Goal: Find specific page/section: Find specific page/section

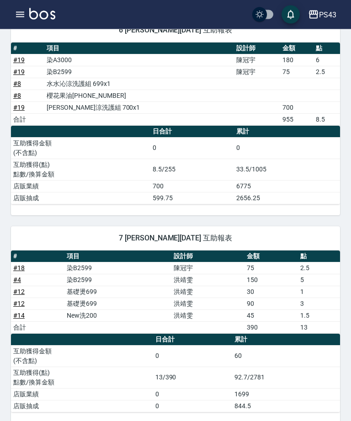
scroll to position [117, 0]
click at [22, 11] on icon "button" at bounding box center [20, 14] width 11 height 11
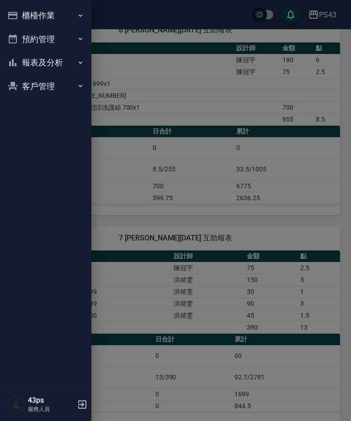
click at [57, 65] on button "報表及分析" at bounding box center [46, 63] width 84 height 24
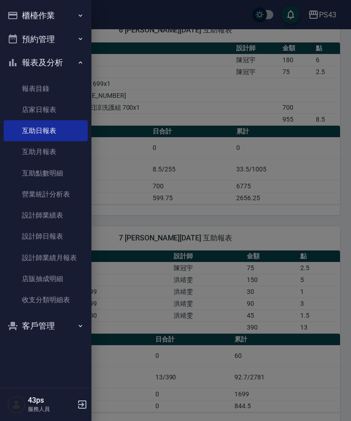
click at [38, 241] on link "設計師日報表" at bounding box center [46, 236] width 84 height 21
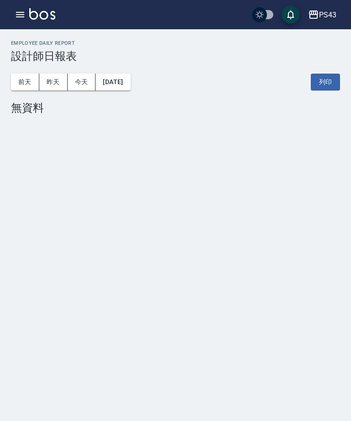
click at [54, 79] on button "昨天" at bounding box center [53, 82] width 28 height 17
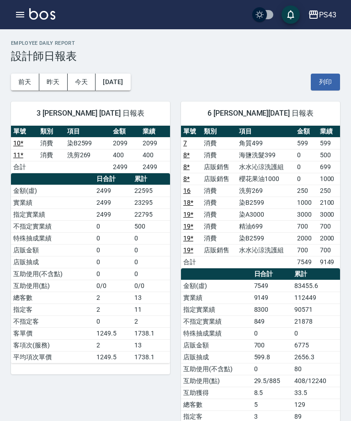
click at [113, 79] on button "[DATE]" at bounding box center [113, 82] width 35 height 17
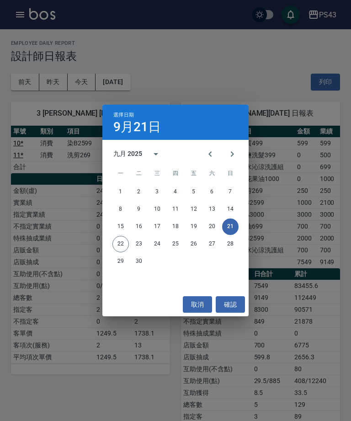
click at [215, 159] on icon "Previous month" at bounding box center [210, 154] width 11 height 11
click at [181, 245] on button "21" at bounding box center [175, 244] width 16 height 16
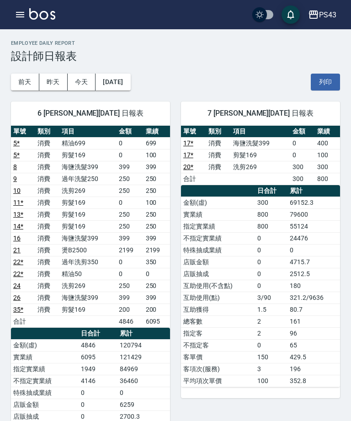
click at [18, 20] on button "button" at bounding box center [20, 14] width 18 height 18
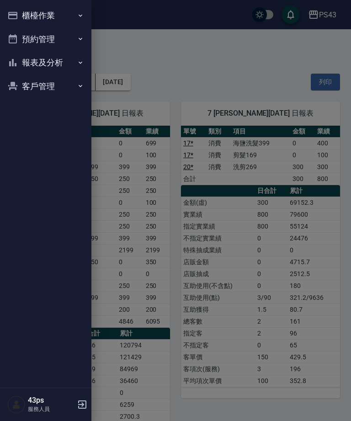
click at [15, 15] on icon "button" at bounding box center [12, 15] width 9 height 7
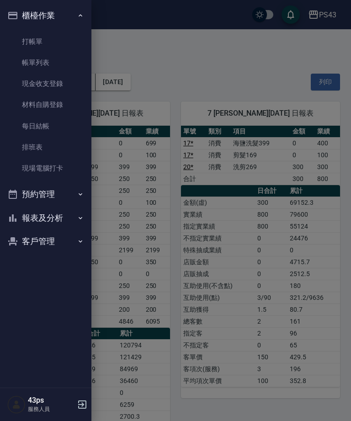
click at [43, 223] on button "報表及分析" at bounding box center [46, 218] width 84 height 24
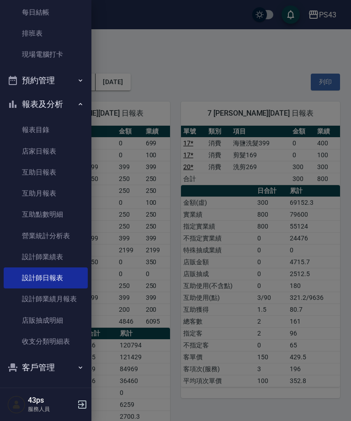
scroll to position [113, 0]
click at [22, 155] on link "店家日報表" at bounding box center [46, 151] width 84 height 21
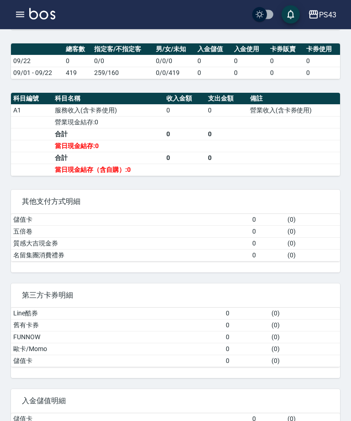
scroll to position [289, 0]
